Goal: Task Accomplishment & Management: Complete application form

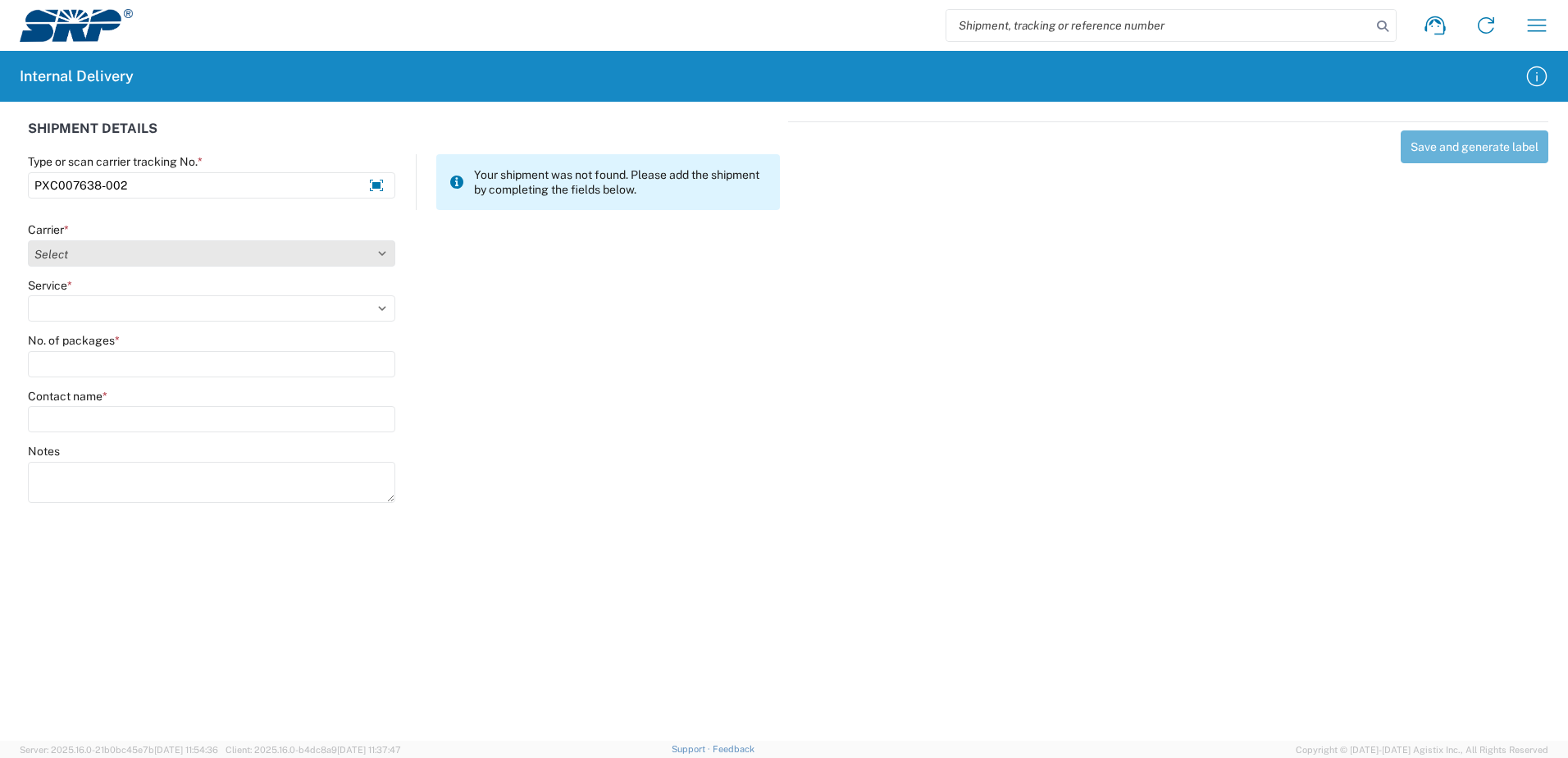
type input "PXC007638-002"
click at [383, 252] on select "Select Amazon Logistics ATI Trucking BC Dimerco Logistics Empire Southwest FedE…" at bounding box center [211, 253] width 368 height 26
select select "18714"
click at [28, 240] on select "Select Amazon Logistics ATI Trucking BC Dimerco Logistics Empire Southwest FedE…" at bounding box center [211, 253] width 368 height 26
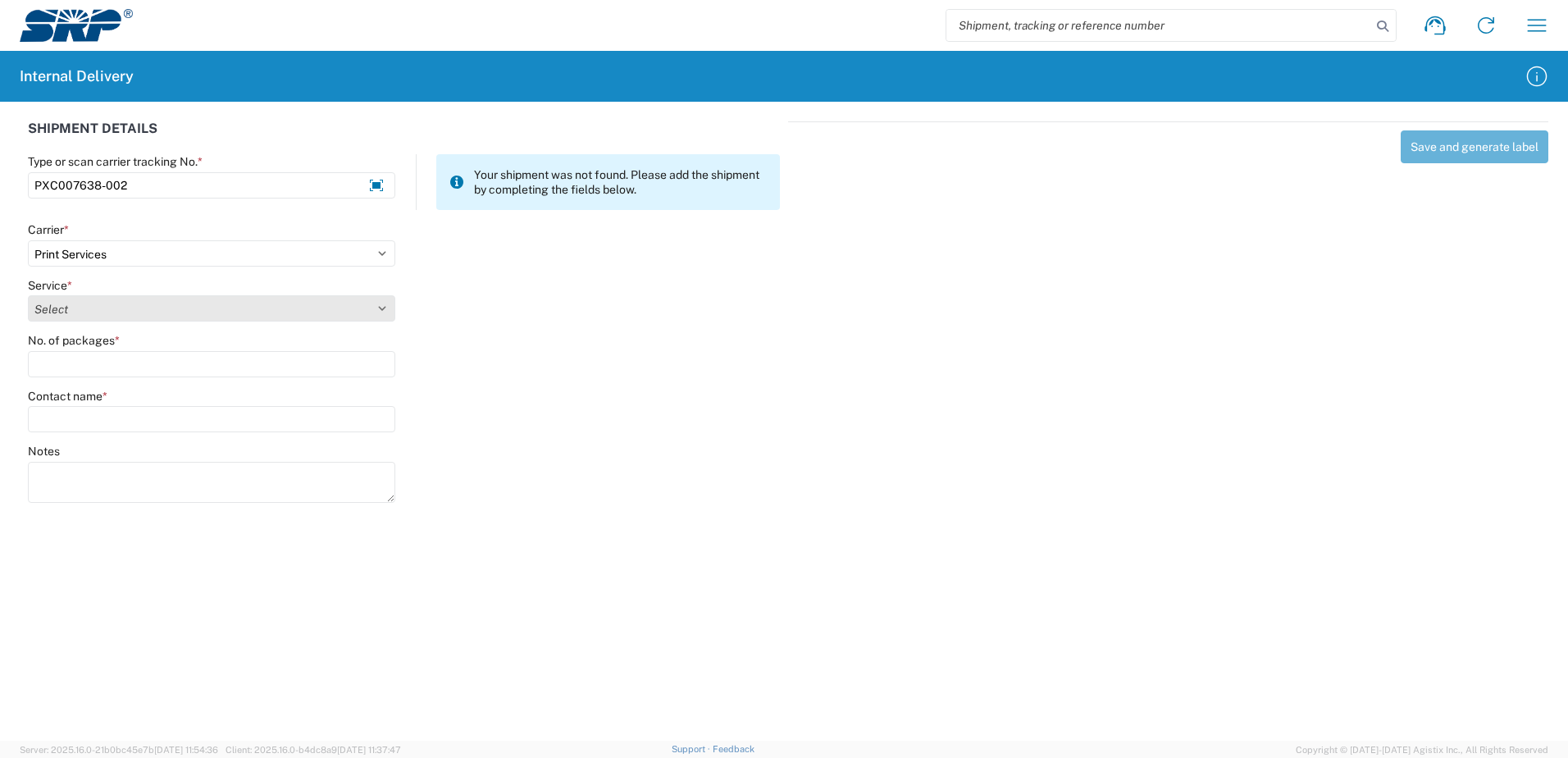
click at [382, 308] on select "Select Ground Inter-office" at bounding box center [211, 307] width 368 height 26
select select "35764"
click at [28, 295] on select "Select Ground Inter-office" at bounding box center [211, 307] width 368 height 26
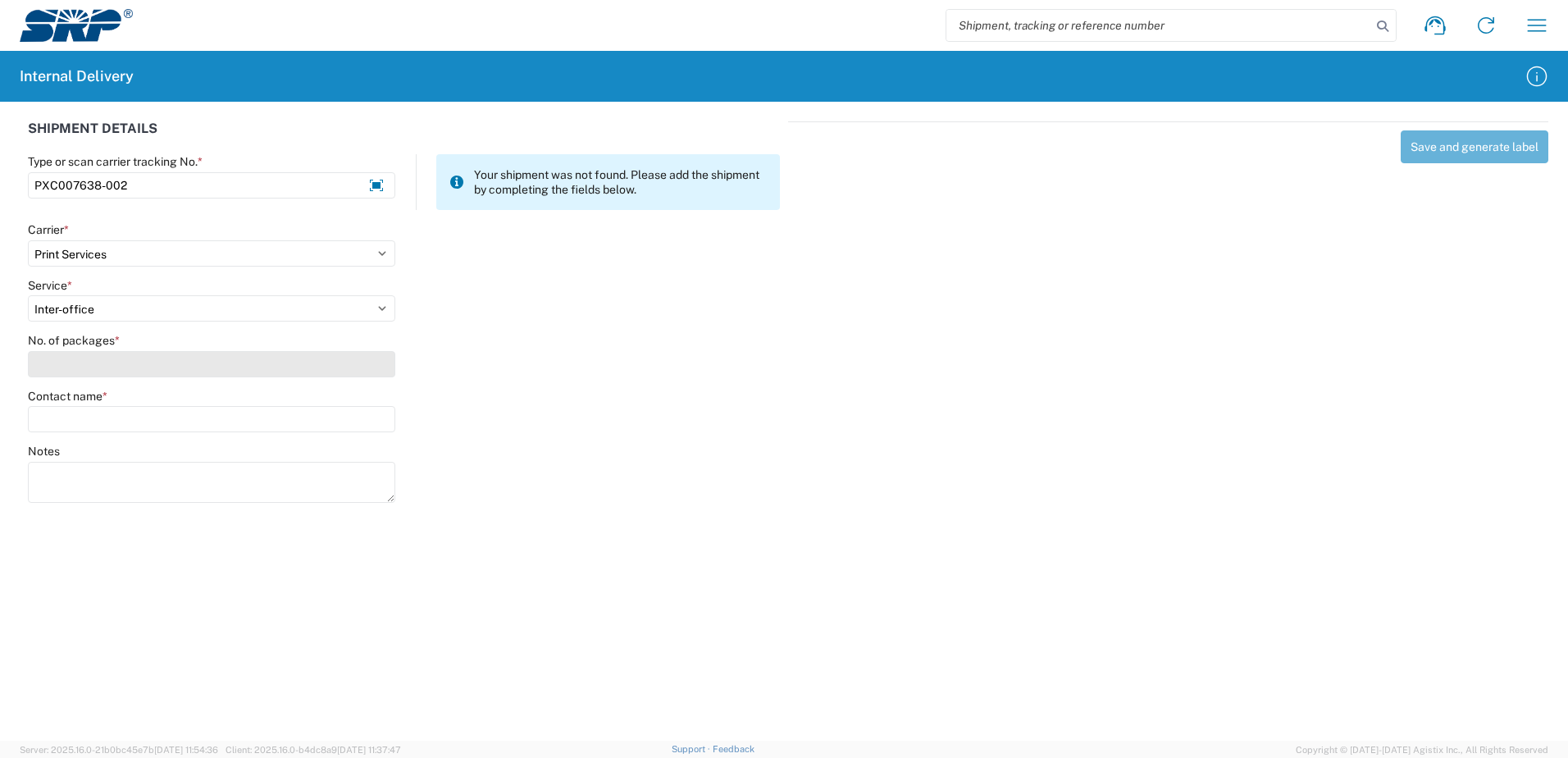
click at [365, 366] on input "No. of packages *" at bounding box center [211, 363] width 368 height 26
type input "1"
click at [344, 428] on input "Contact name *" at bounding box center [211, 419] width 368 height 26
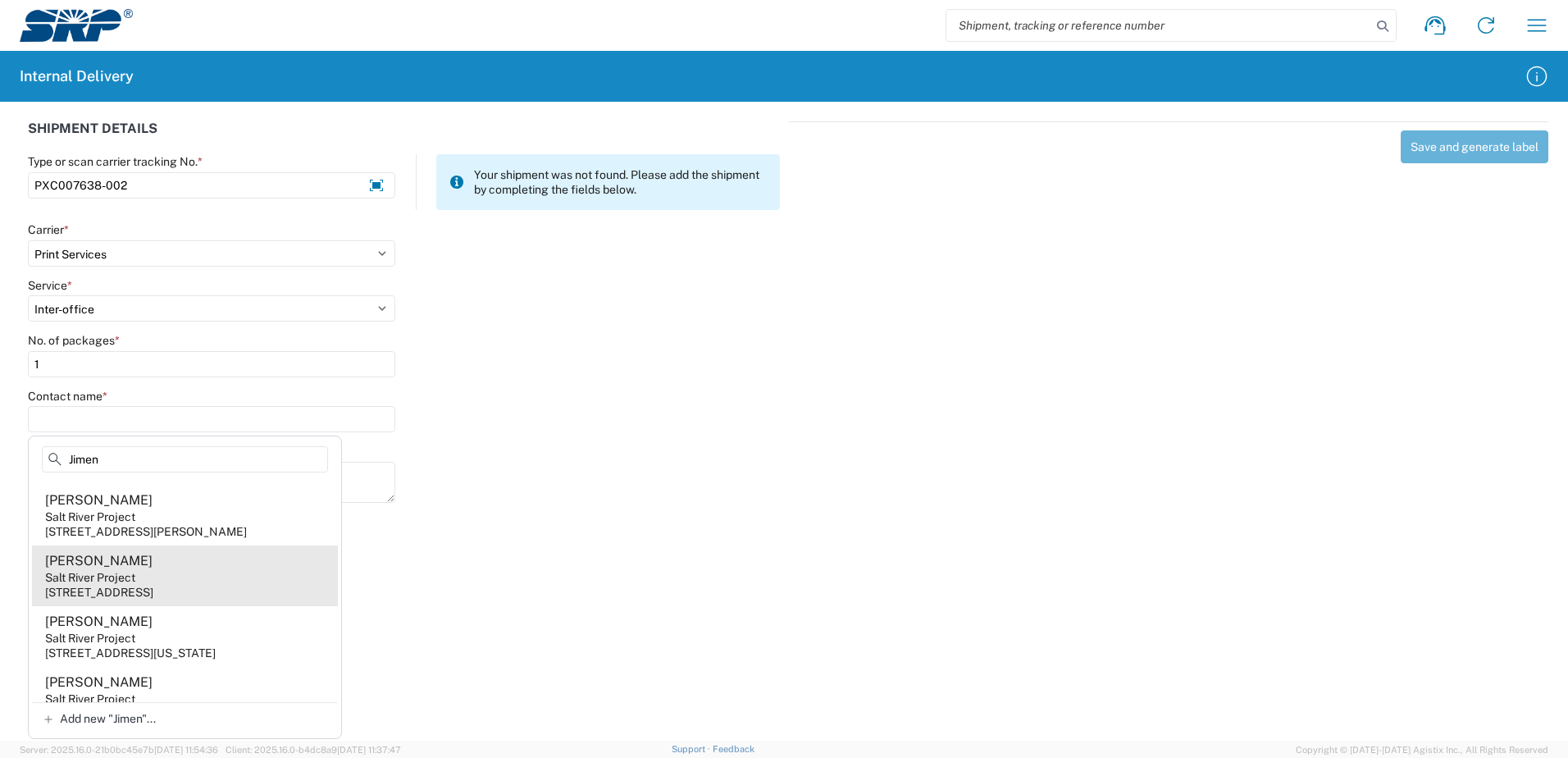
scroll to position [164, 0]
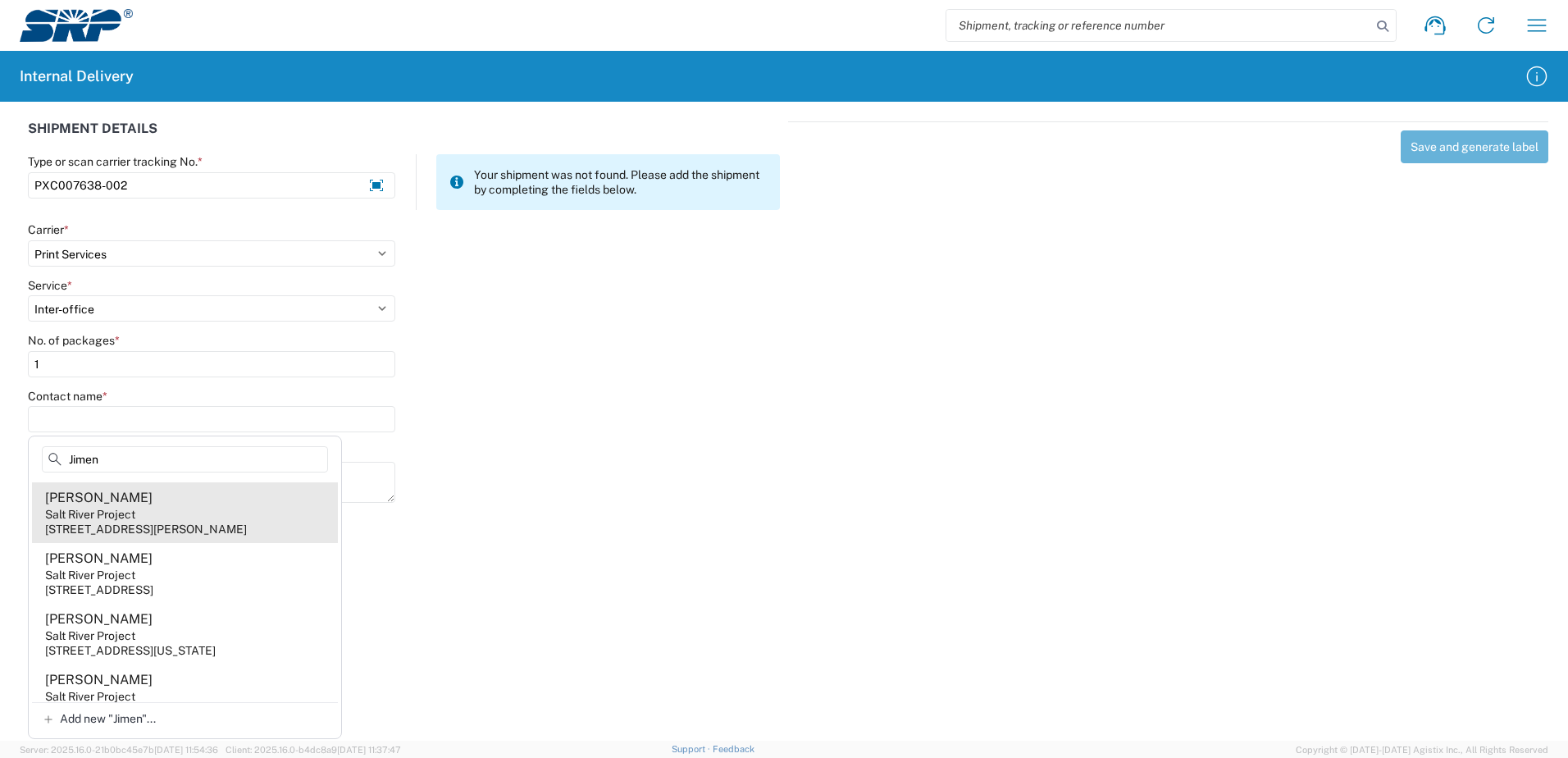
type input "Jimen"
click at [156, 530] on div "[STREET_ADDRESS][PERSON_NAME]" at bounding box center [146, 529] width 202 height 15
type input "[PERSON_NAME]"
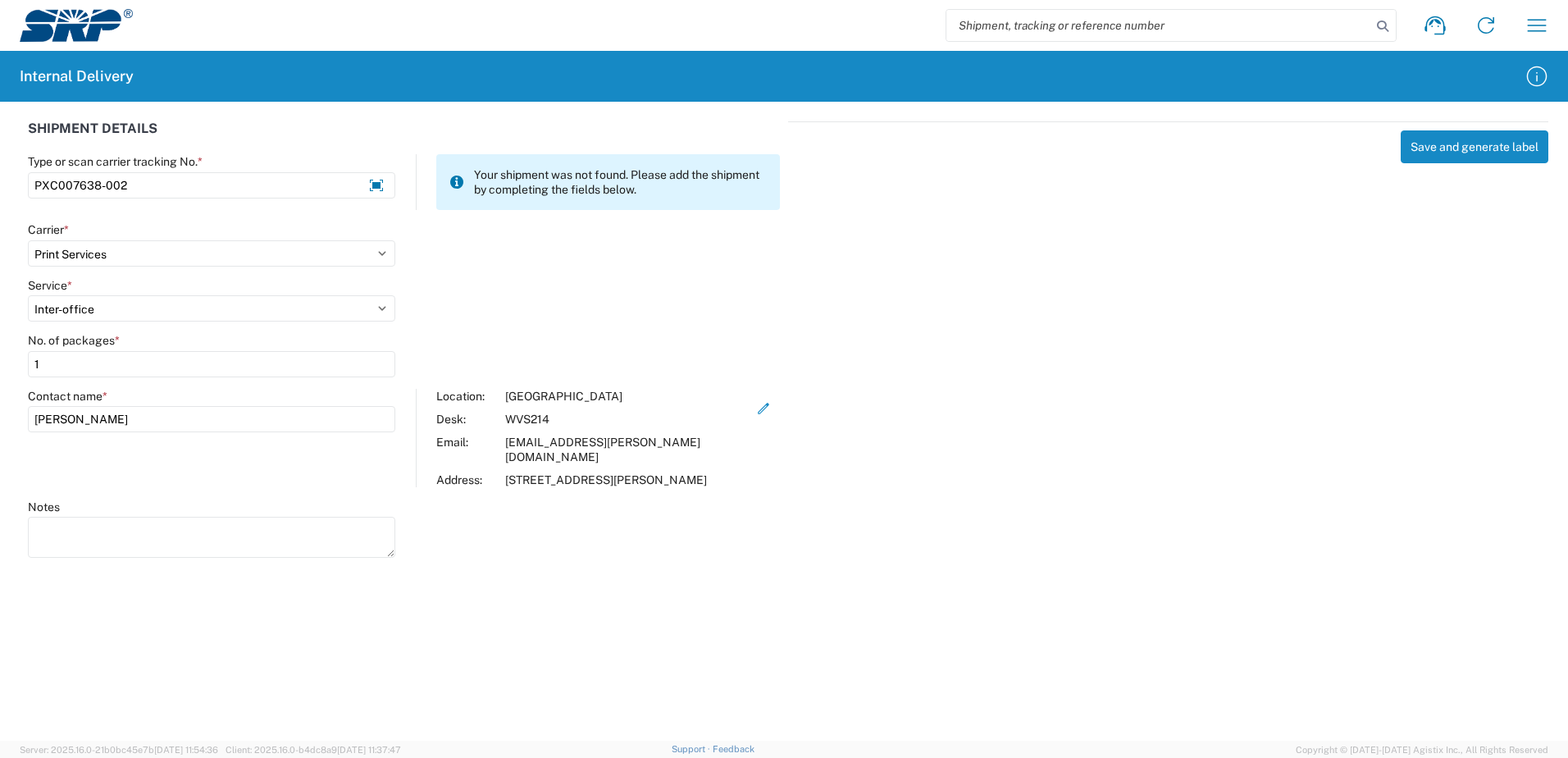
click at [156, 530] on textarea "Notes" at bounding box center [211, 537] width 368 height 41
click at [80, 533] on textarea "Notes" at bounding box center [211, 537] width 368 height 41
type textarea "Training Manual"
click at [1127, 518] on div "Save and generate label" at bounding box center [1168, 337] width 760 height 431
click at [1451, 141] on button "Save and generate label" at bounding box center [1475, 146] width 148 height 33
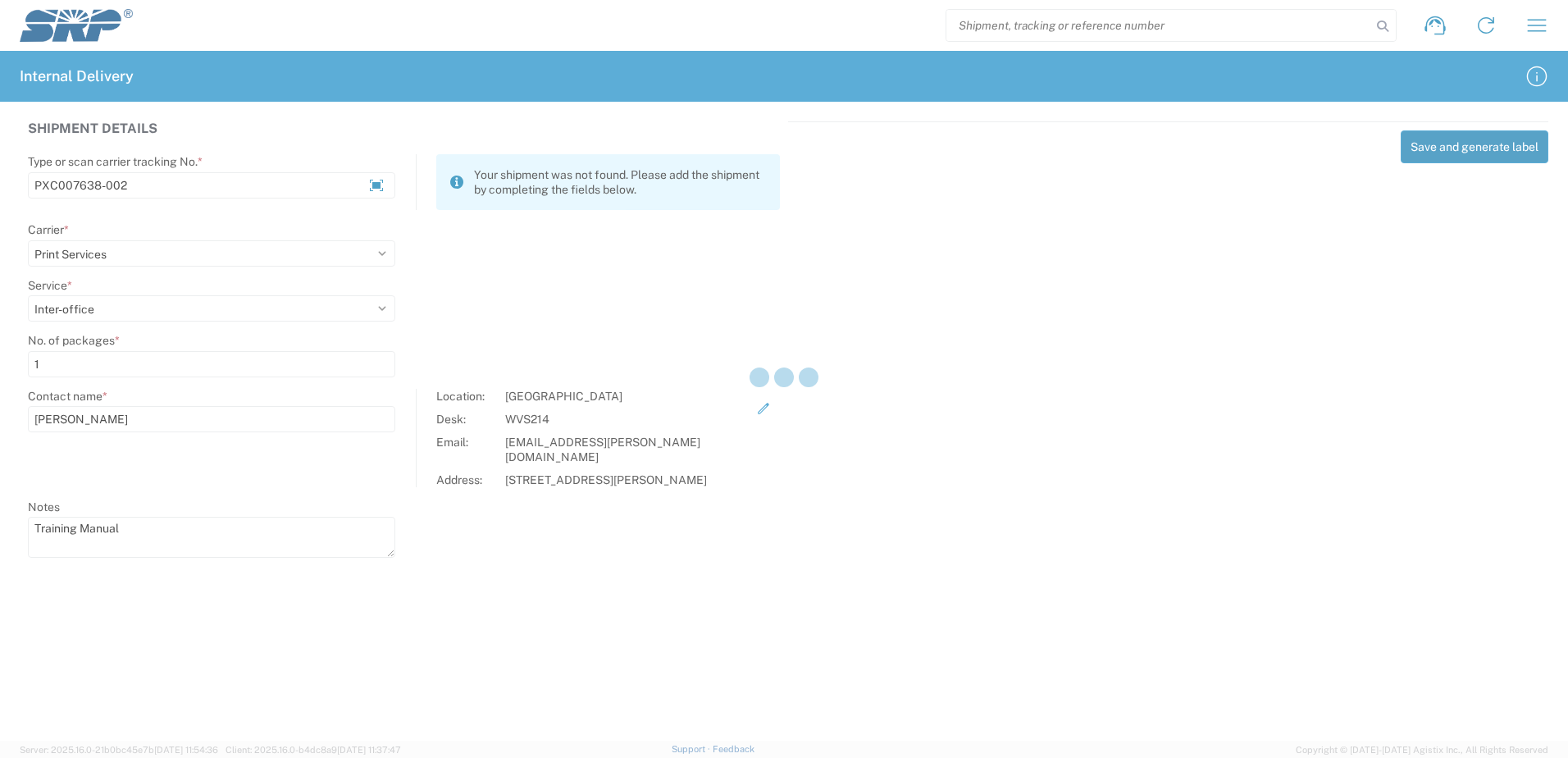
select select
